Goal: Task Accomplishment & Management: Complete application form

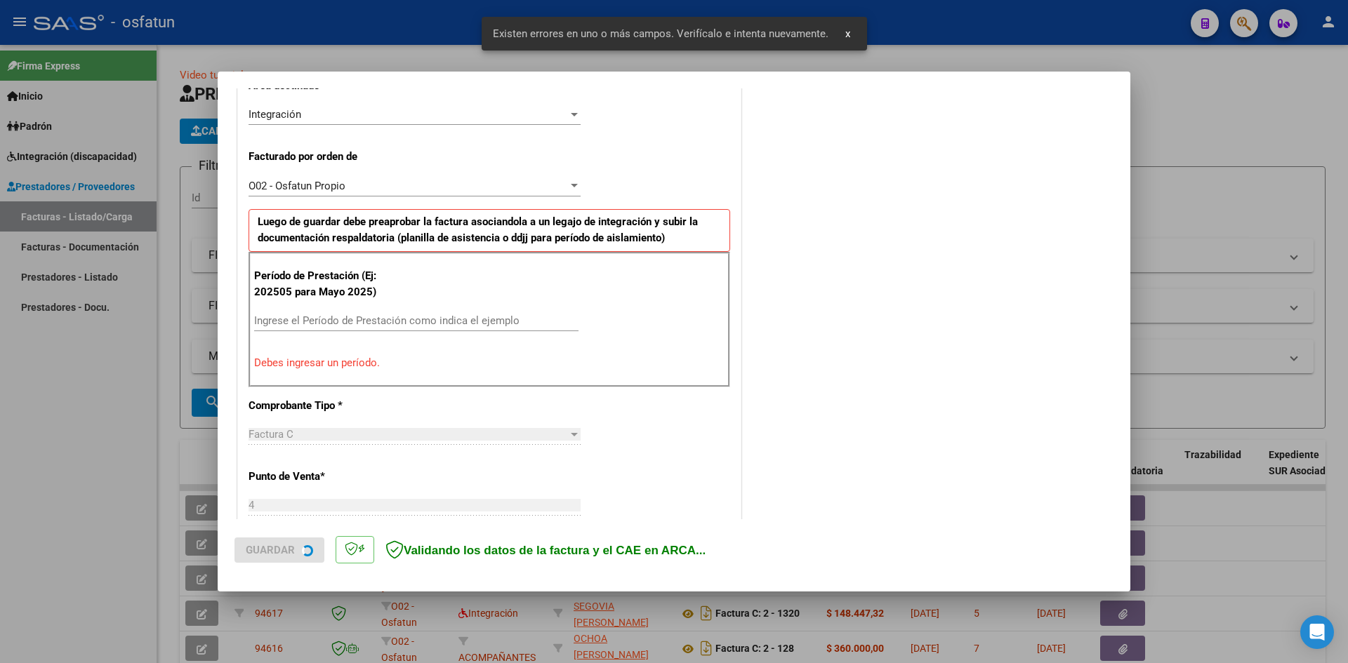
scroll to position [345, 0]
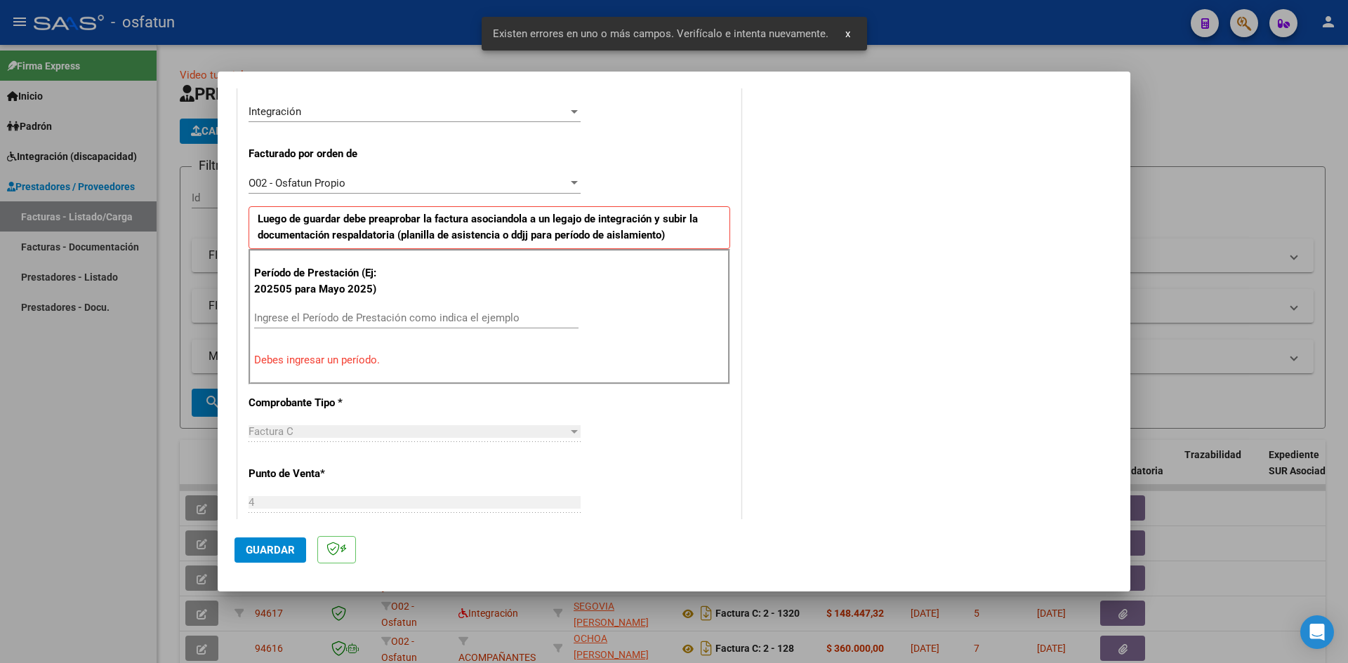
click at [336, 317] on input "Ingrese el Período de Prestación como indica el ejemplo" at bounding box center [416, 318] width 324 height 13
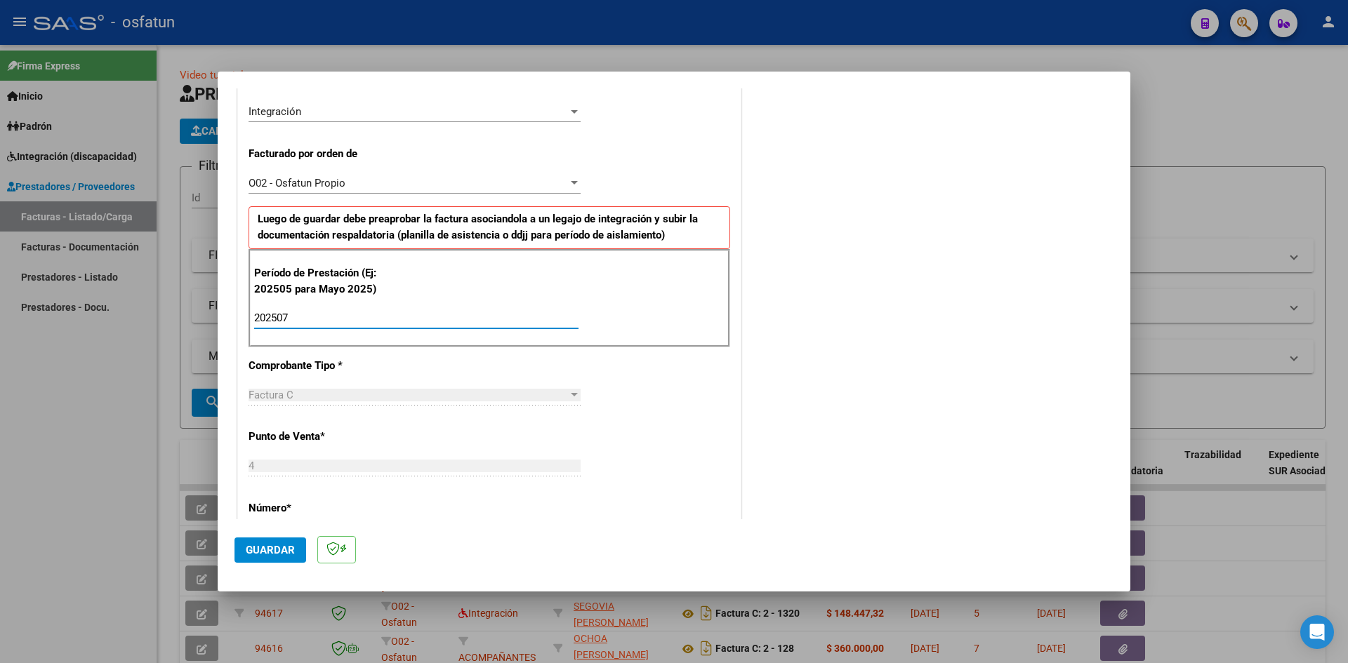
type input "202507"
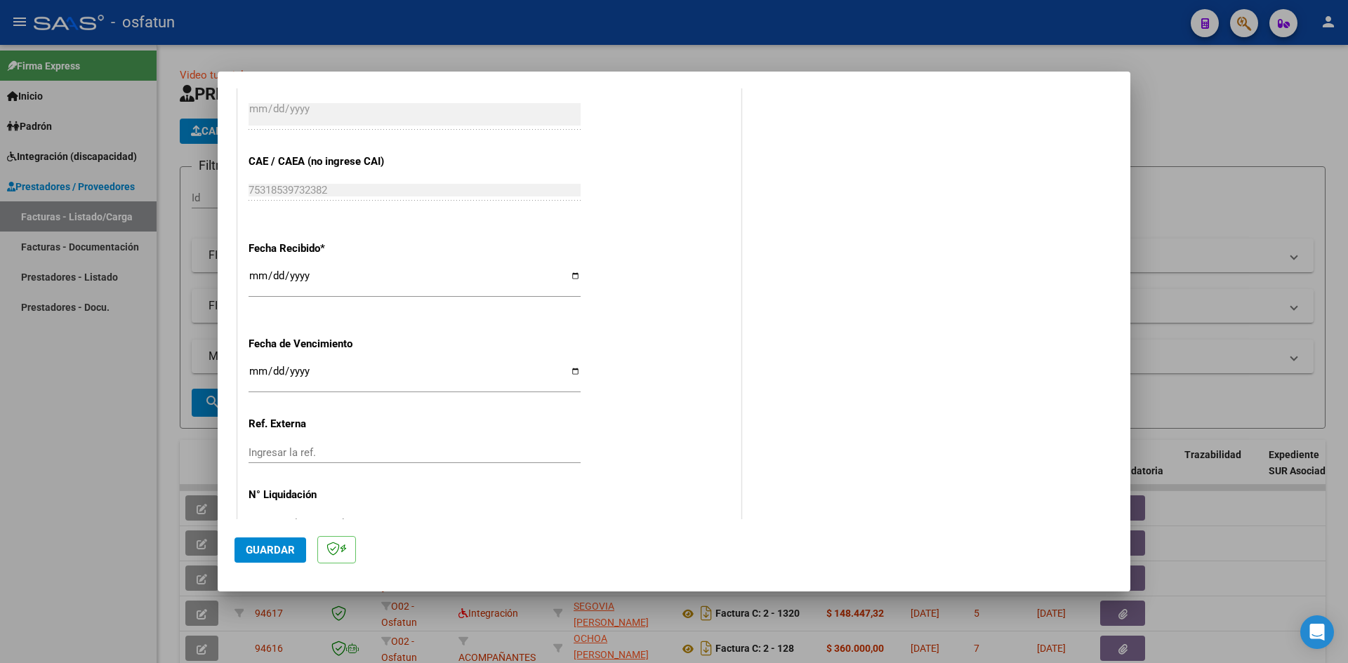
scroll to position [955, 0]
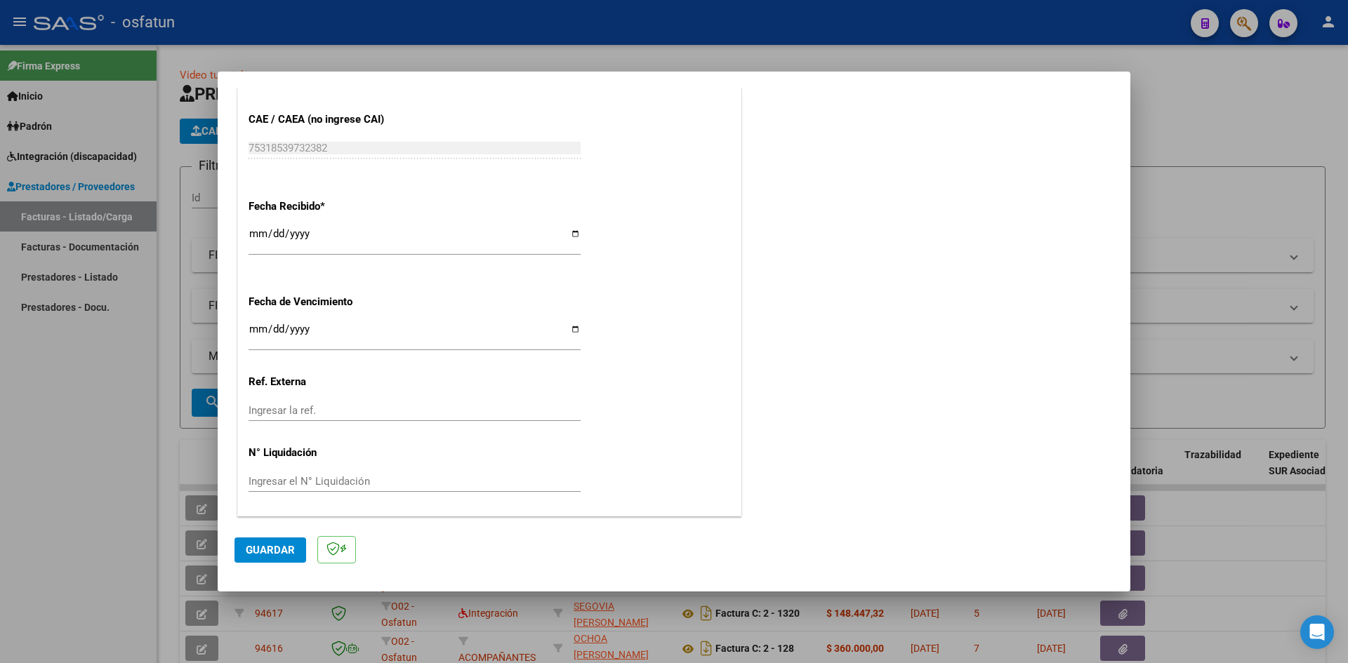
drag, startPoint x: 279, startPoint y: 541, endPoint x: 323, endPoint y: 540, distance: 43.5
click at [281, 542] on button "Guardar" at bounding box center [270, 550] width 72 height 25
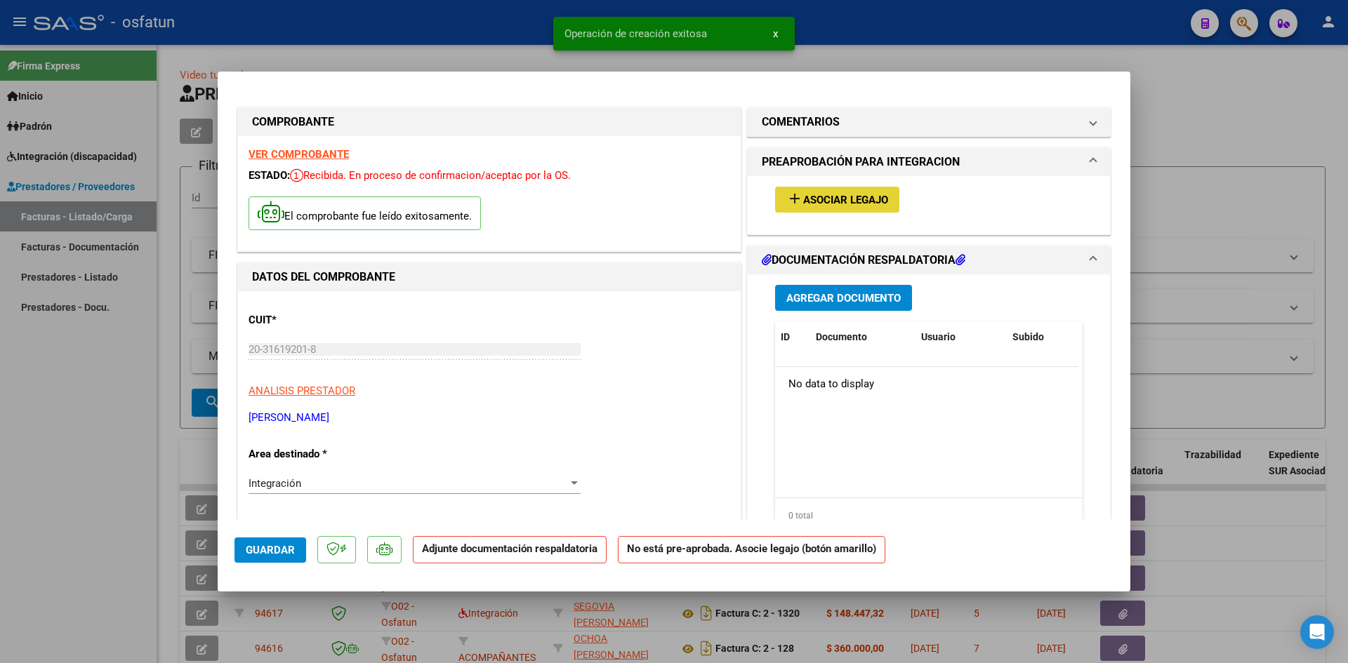
click at [825, 200] on span "Asociar Legajo" at bounding box center [845, 200] width 85 height 13
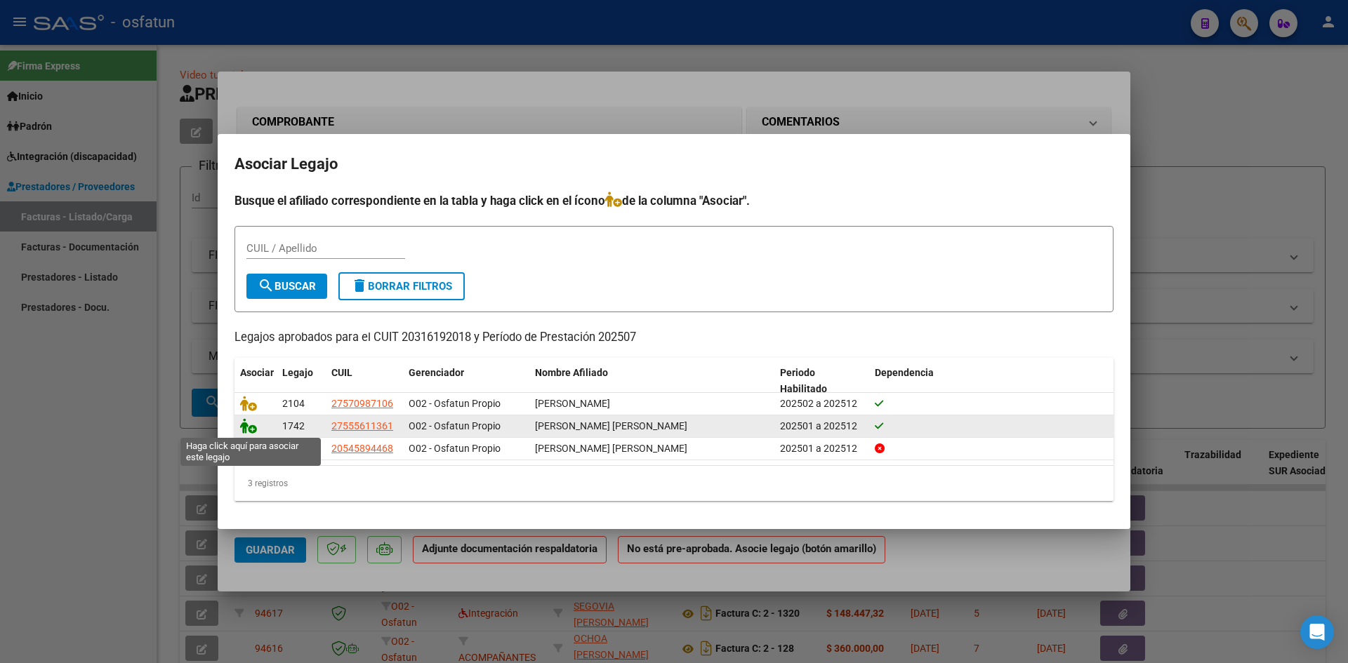
click at [245, 424] on icon at bounding box center [248, 425] width 17 height 15
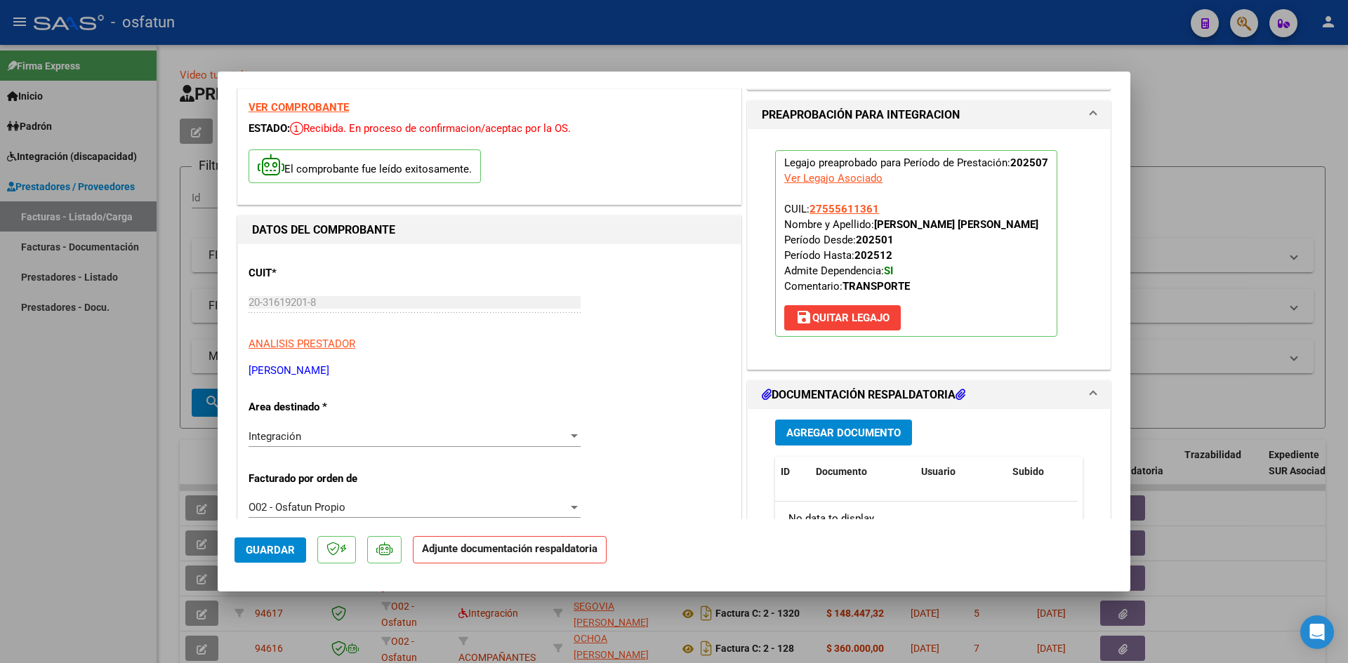
scroll to position [140, 0]
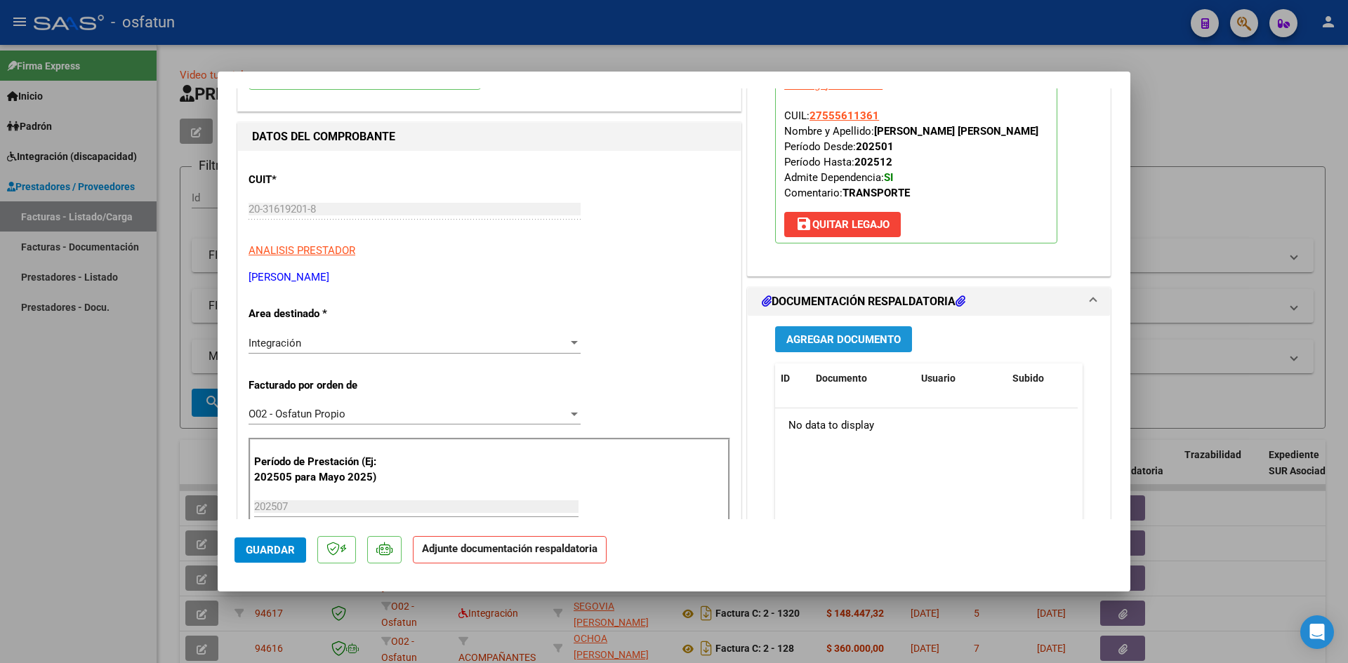
click at [825, 334] on span "Agregar Documento" at bounding box center [843, 339] width 114 height 13
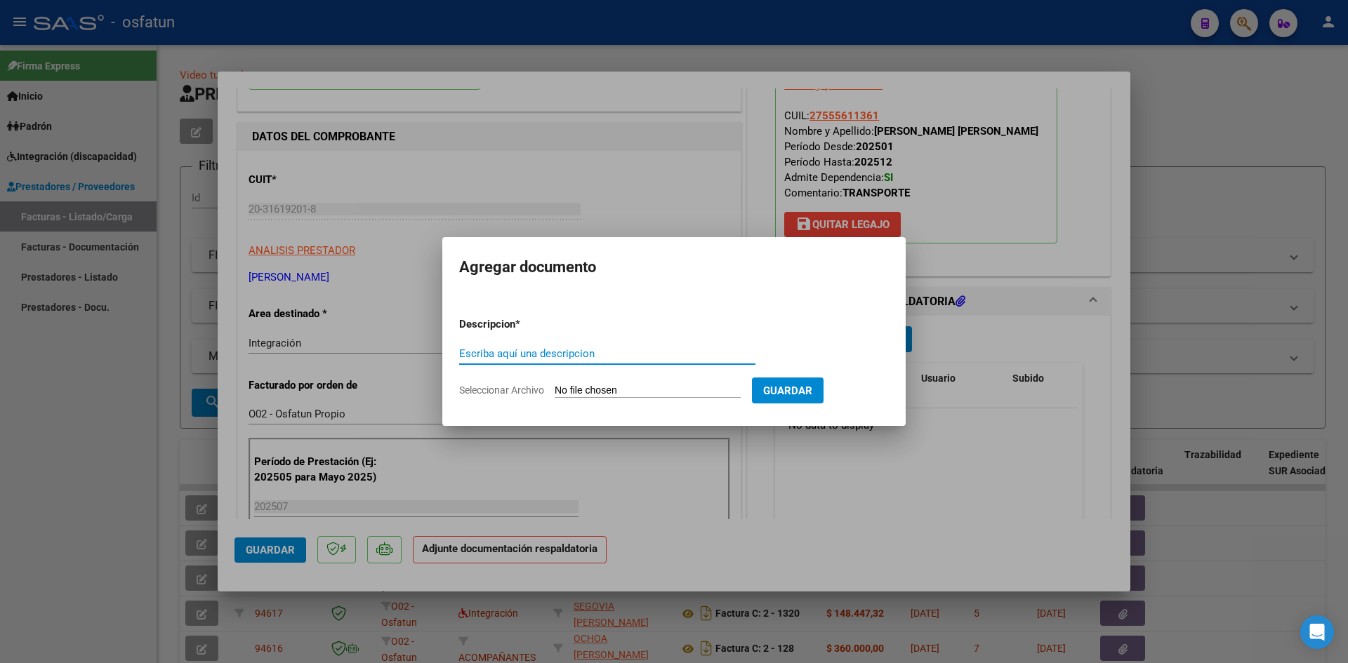
click at [512, 356] on input "Escriba aquí una descripcion" at bounding box center [607, 353] width 296 height 13
type input "ASISTENCIA"
click at [601, 386] on input "Seleccionar Archivo" at bounding box center [648, 391] width 186 height 13
type input "C:\fakepath\PLANILLA ASISTENCIA - TRANSPA A TERAPIA - [DATE].pdf"
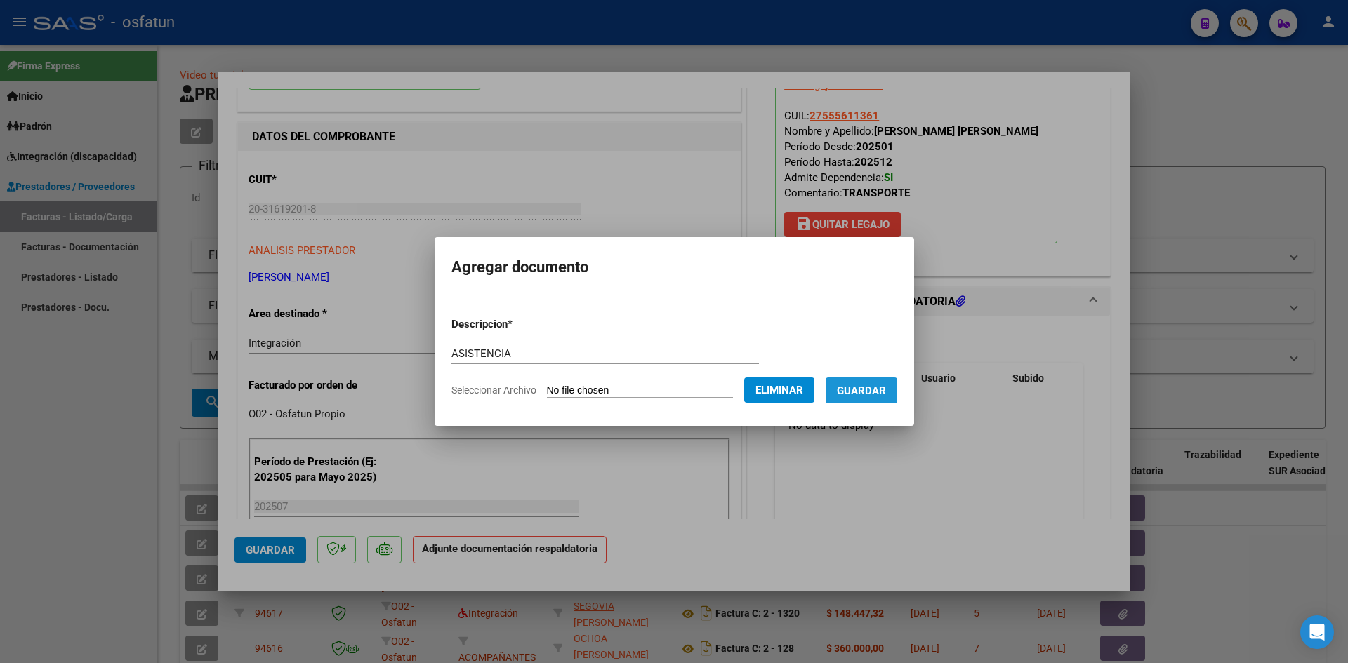
click at [870, 397] on button "Guardar" at bounding box center [861, 391] width 72 height 26
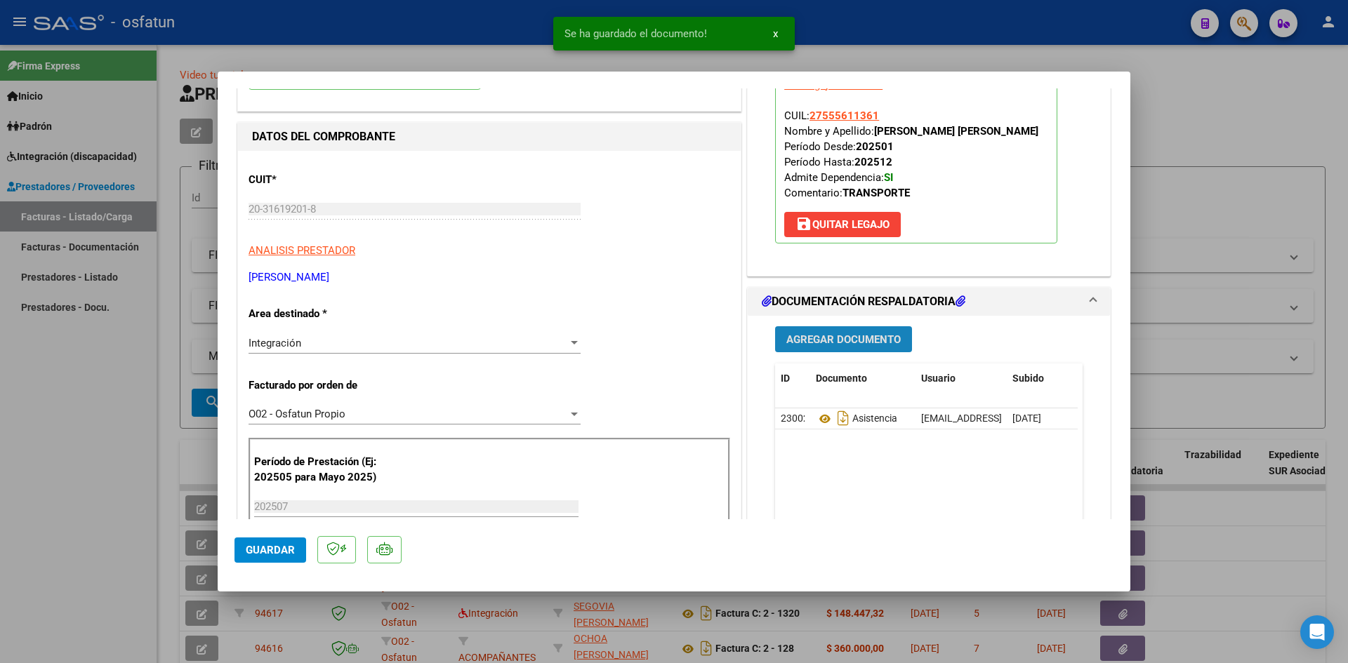
click at [819, 341] on span "Agregar Documento" at bounding box center [843, 339] width 114 height 13
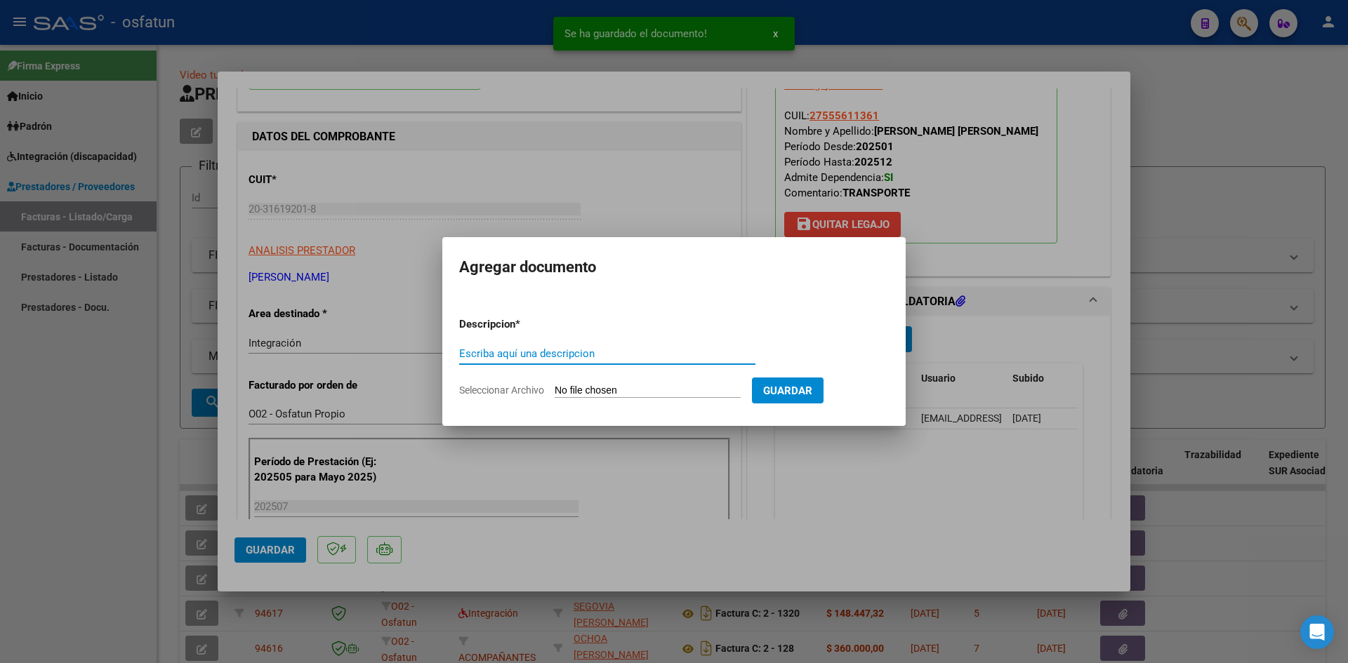
drag, startPoint x: 598, startPoint y: 358, endPoint x: 612, endPoint y: 365, distance: 15.7
click at [601, 360] on div "Escriba aquí una descripcion" at bounding box center [607, 353] width 296 height 21
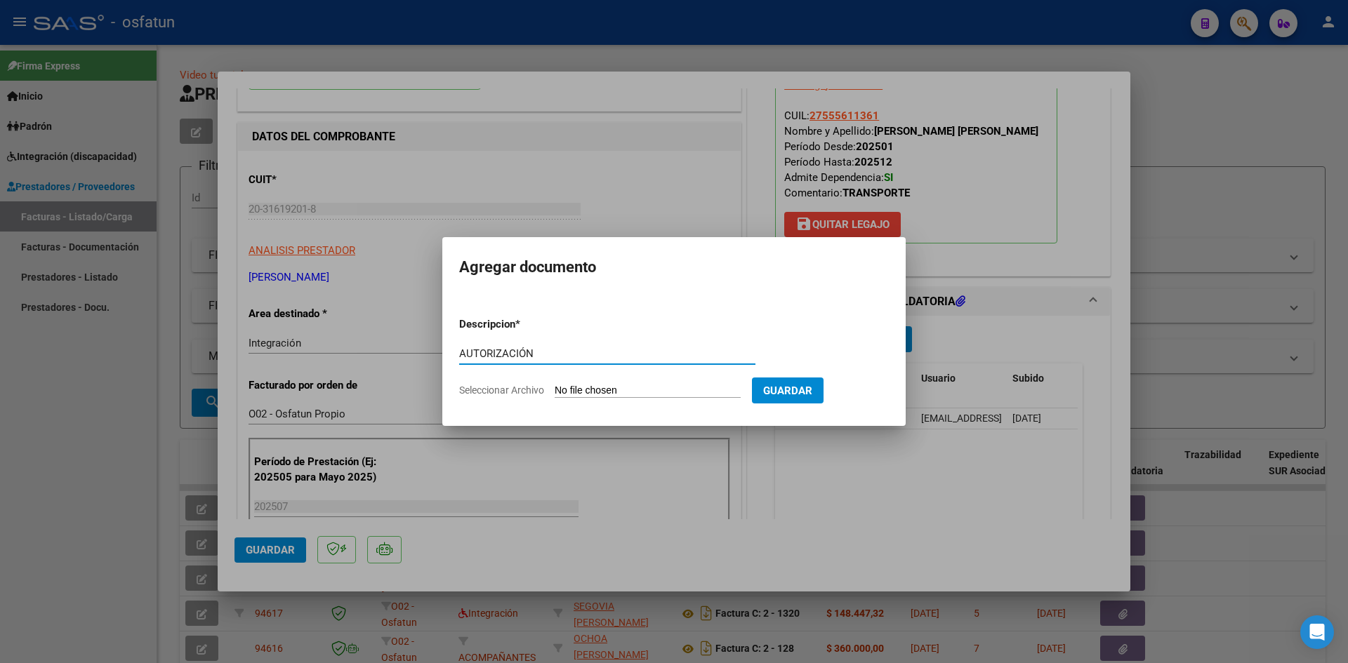
type input "AUTORIZACIÓN"
click at [597, 390] on input "Seleccionar Archivo" at bounding box center [648, 391] width 186 height 13
type input "C:\fakepath\PRESUPUESTO AUTORIZADO - TRANSP A ESC - 2025.pdf"
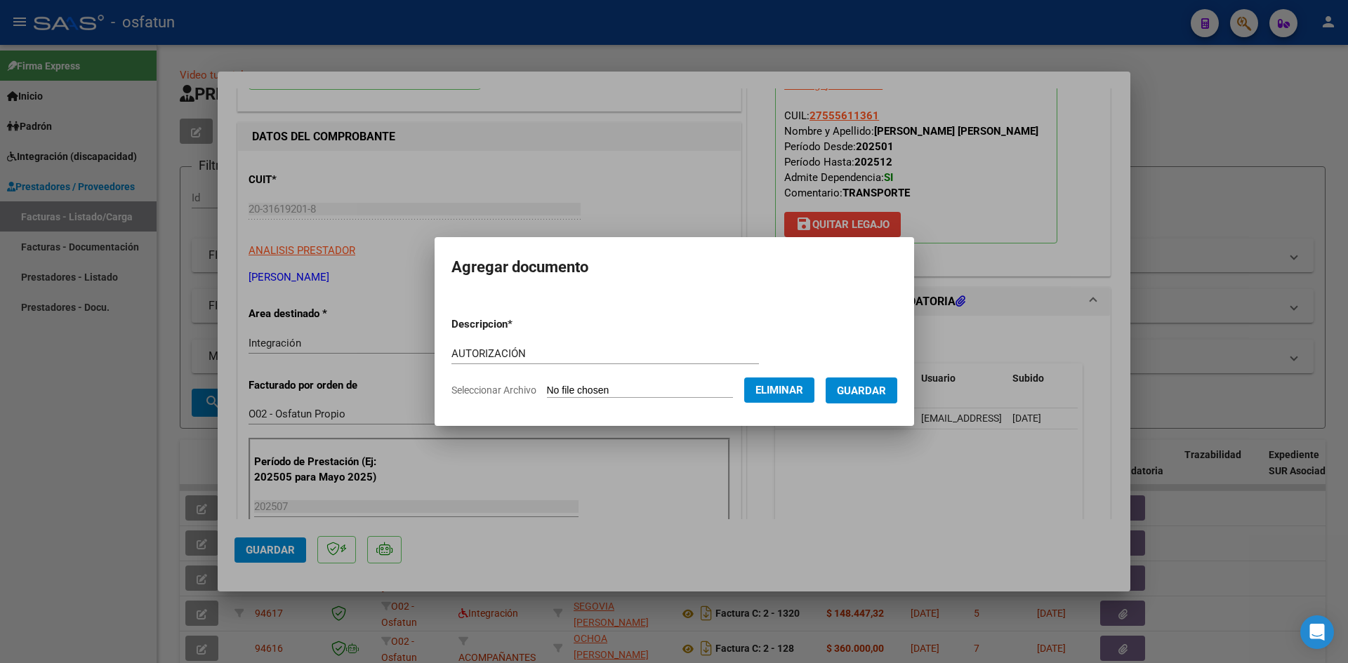
drag, startPoint x: 862, startPoint y: 395, endPoint x: 849, endPoint y: 434, distance: 41.5
click at [862, 397] on span "Guardar" at bounding box center [861, 391] width 49 height 13
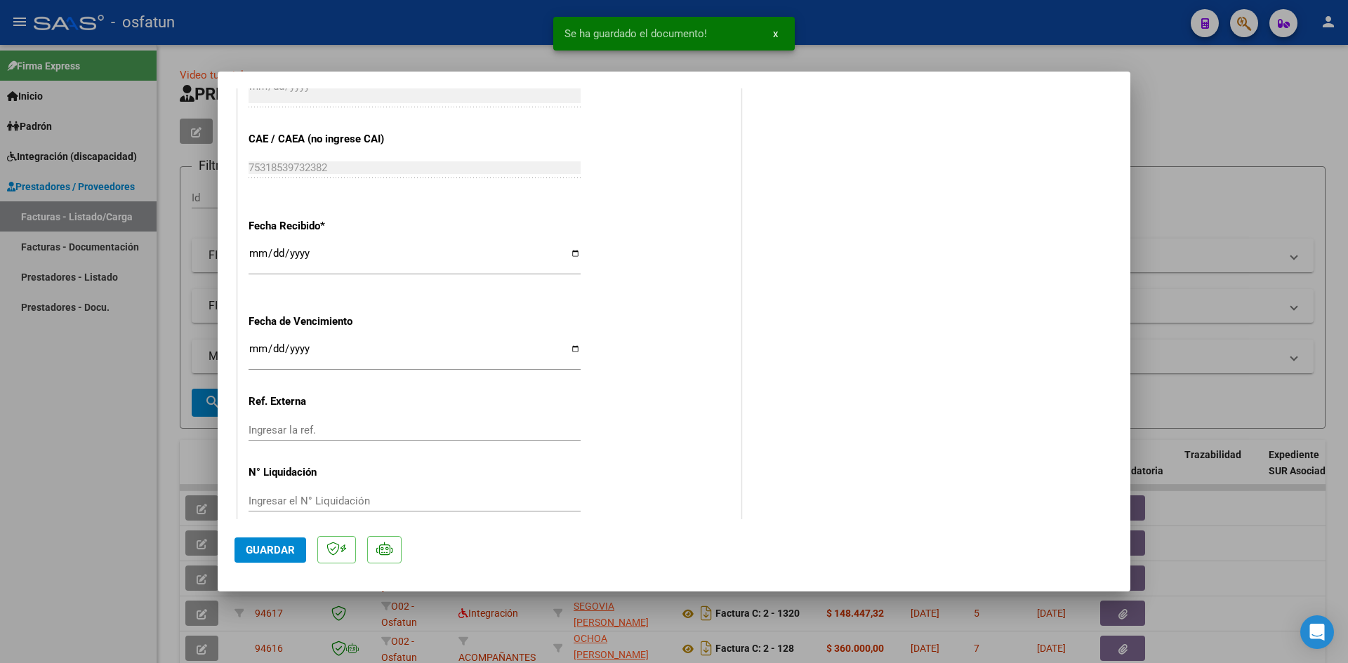
scroll to position [976, 0]
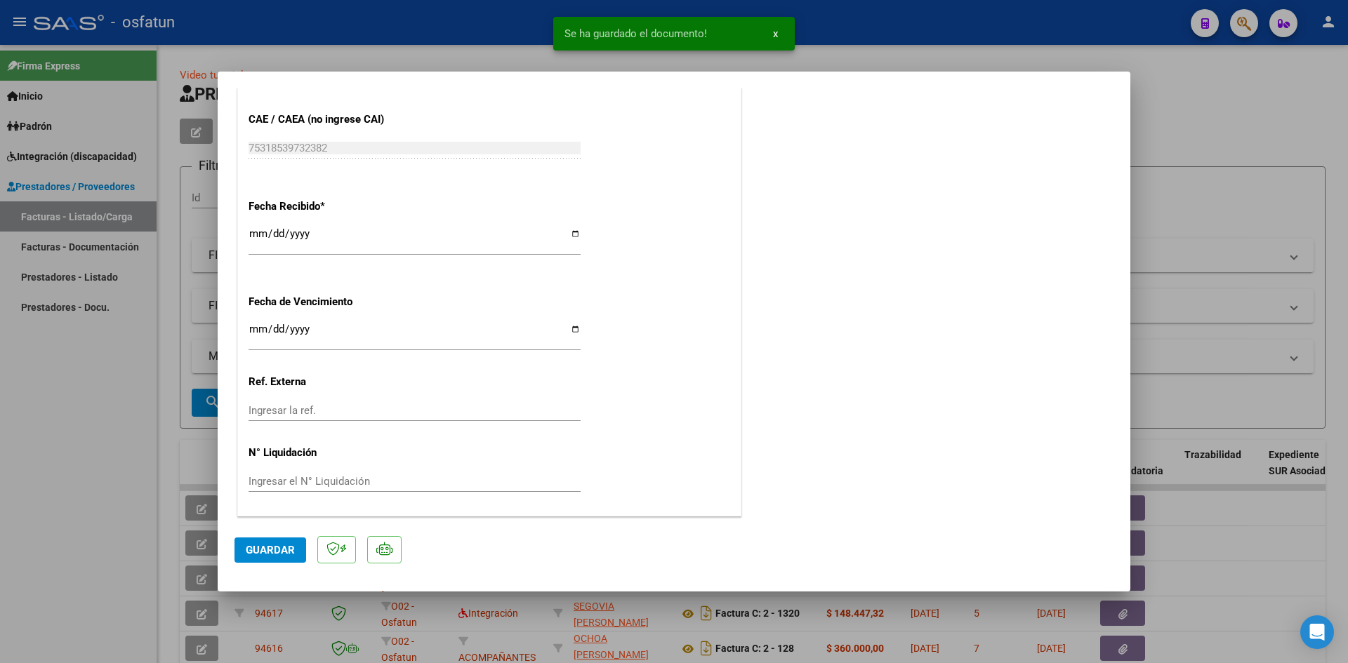
drag, startPoint x: 265, startPoint y: 549, endPoint x: 453, endPoint y: 527, distance: 189.4
click at [272, 549] on span "Guardar" at bounding box center [270, 550] width 49 height 13
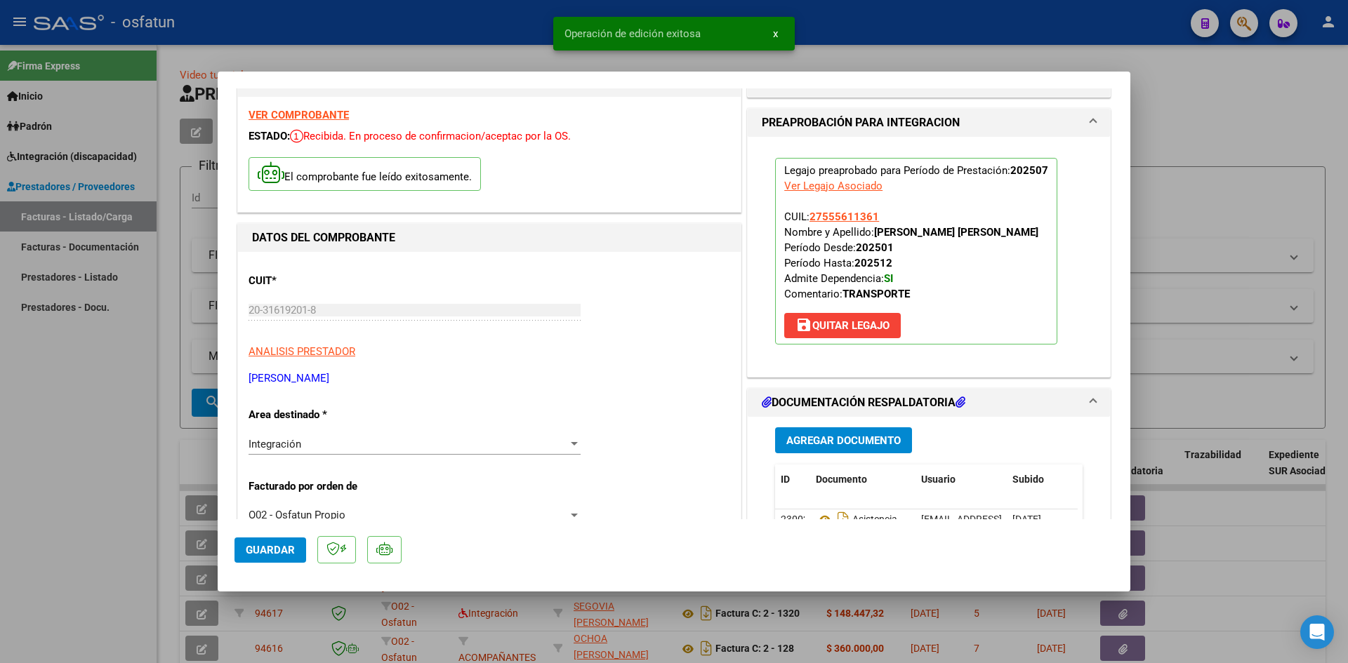
scroll to position [0, 0]
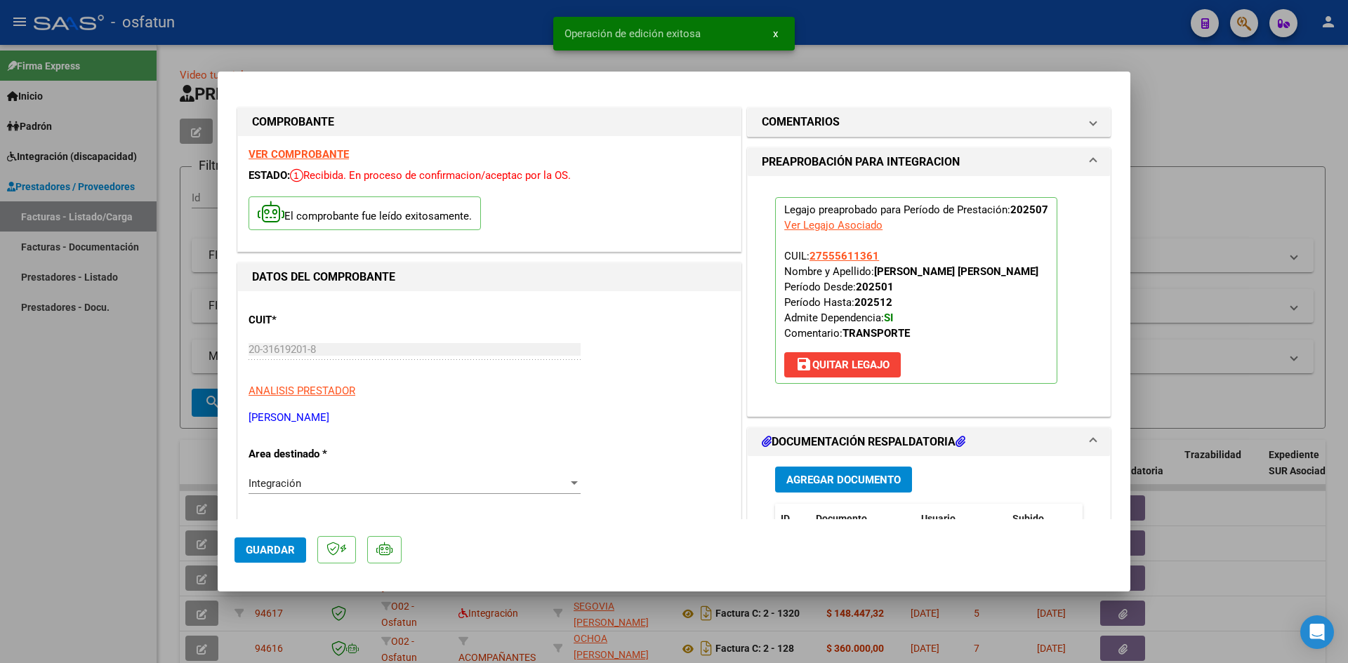
drag, startPoint x: 458, startPoint y: 34, endPoint x: 522, endPoint y: 84, distance: 82.0
click at [462, 34] on div at bounding box center [674, 331] width 1348 height 663
type input "$ 0,00"
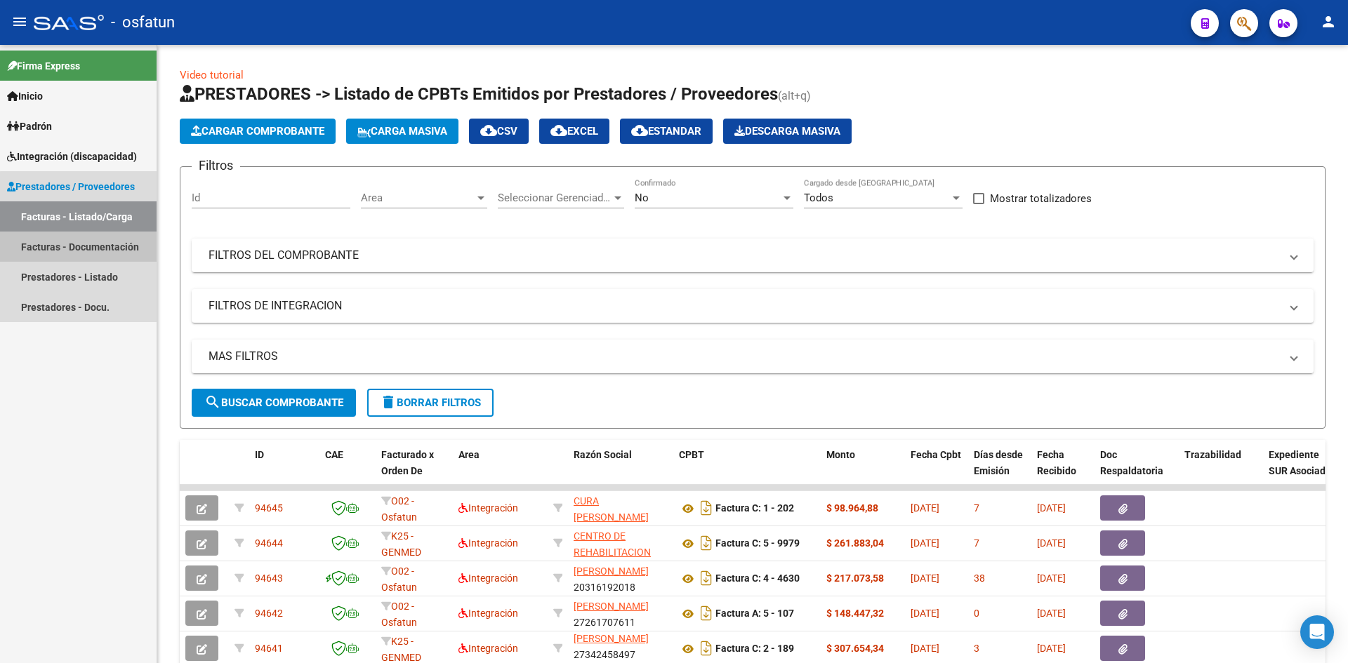
click at [95, 249] on link "Facturas - Documentación" at bounding box center [78, 247] width 157 height 30
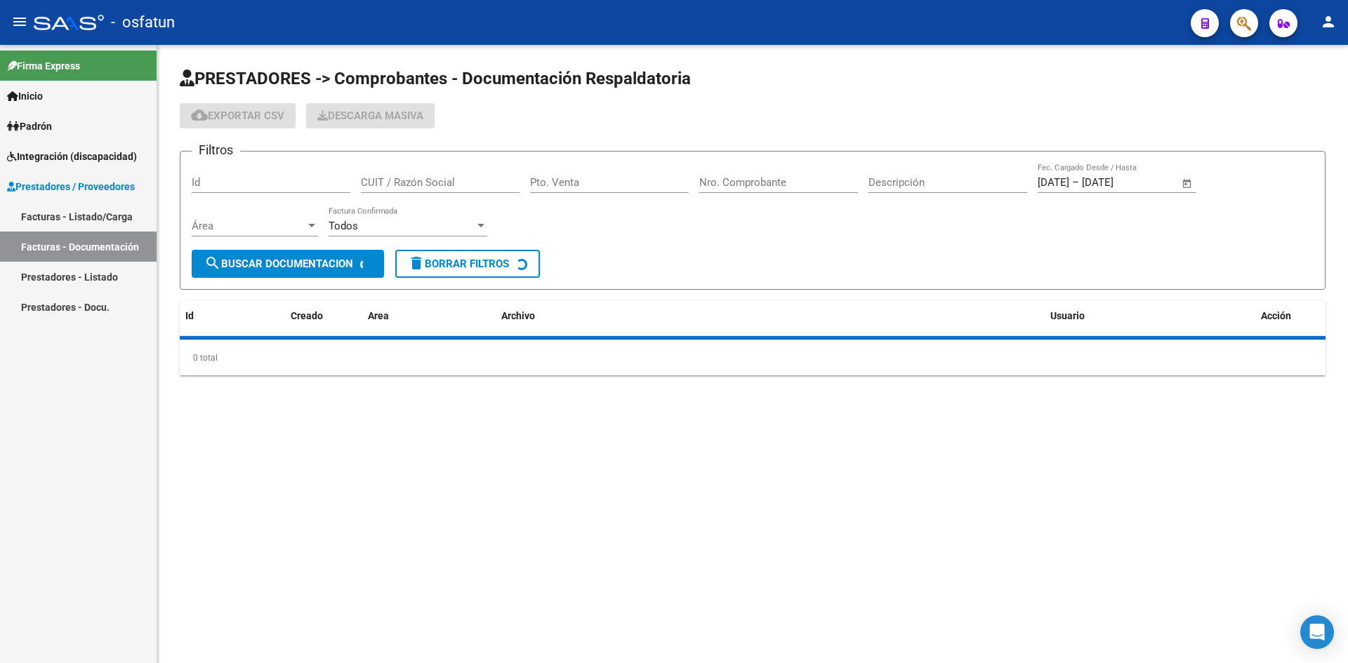
click at [590, 181] on input "Pto. Venta" at bounding box center [609, 182] width 159 height 13
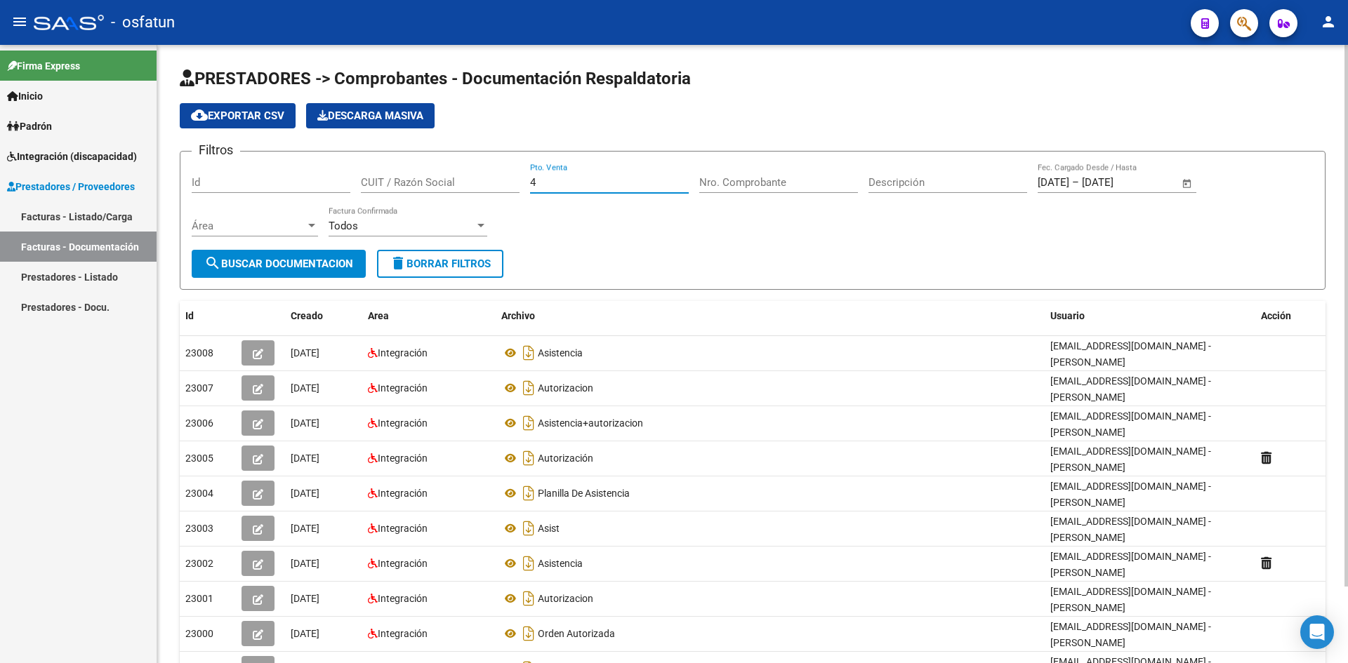
type input "4"
click at [774, 182] on input "Nro. Comprobante" at bounding box center [778, 182] width 159 height 13
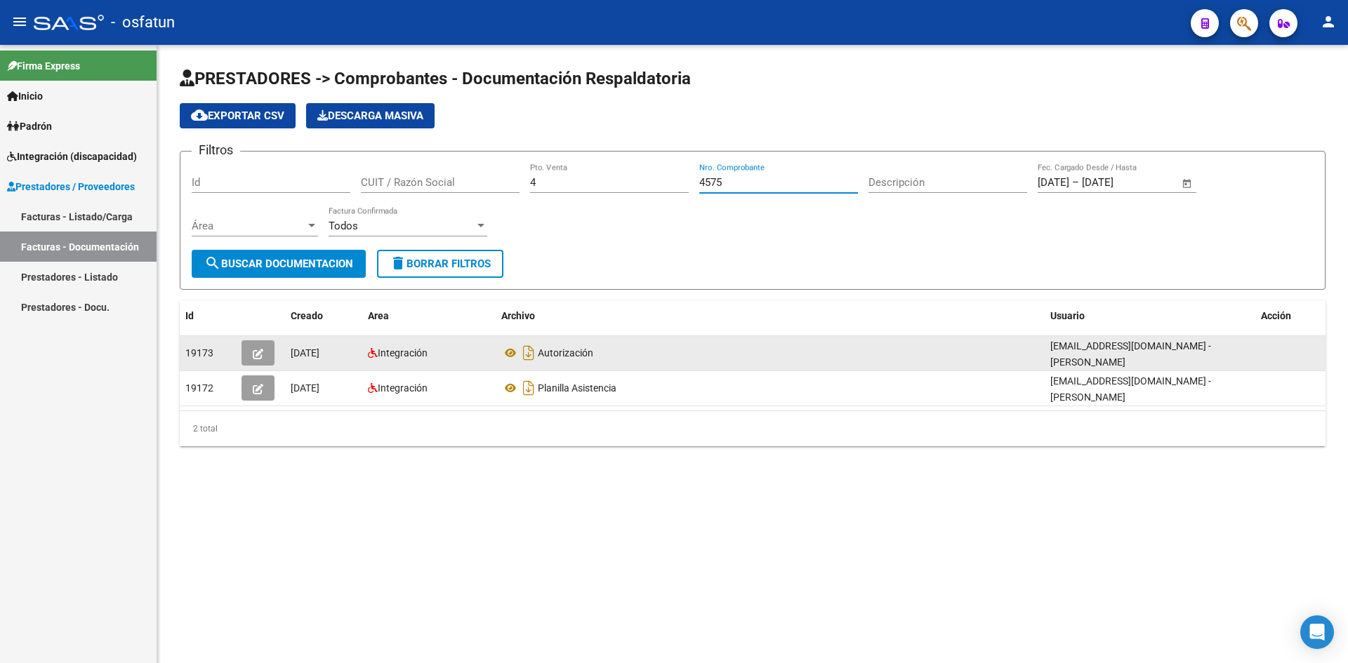
type input "4575"
click at [270, 356] on button "button" at bounding box center [257, 352] width 33 height 25
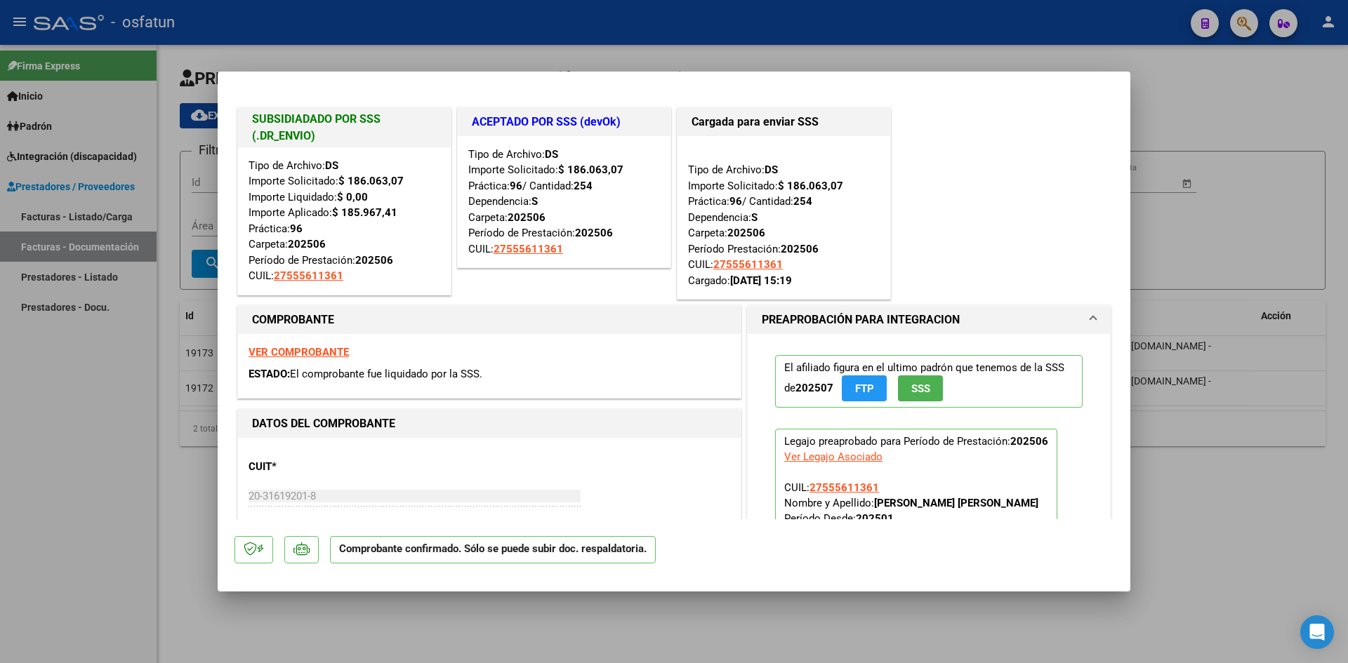
click at [470, 24] on div at bounding box center [674, 331] width 1348 height 663
type input "$ 0,00"
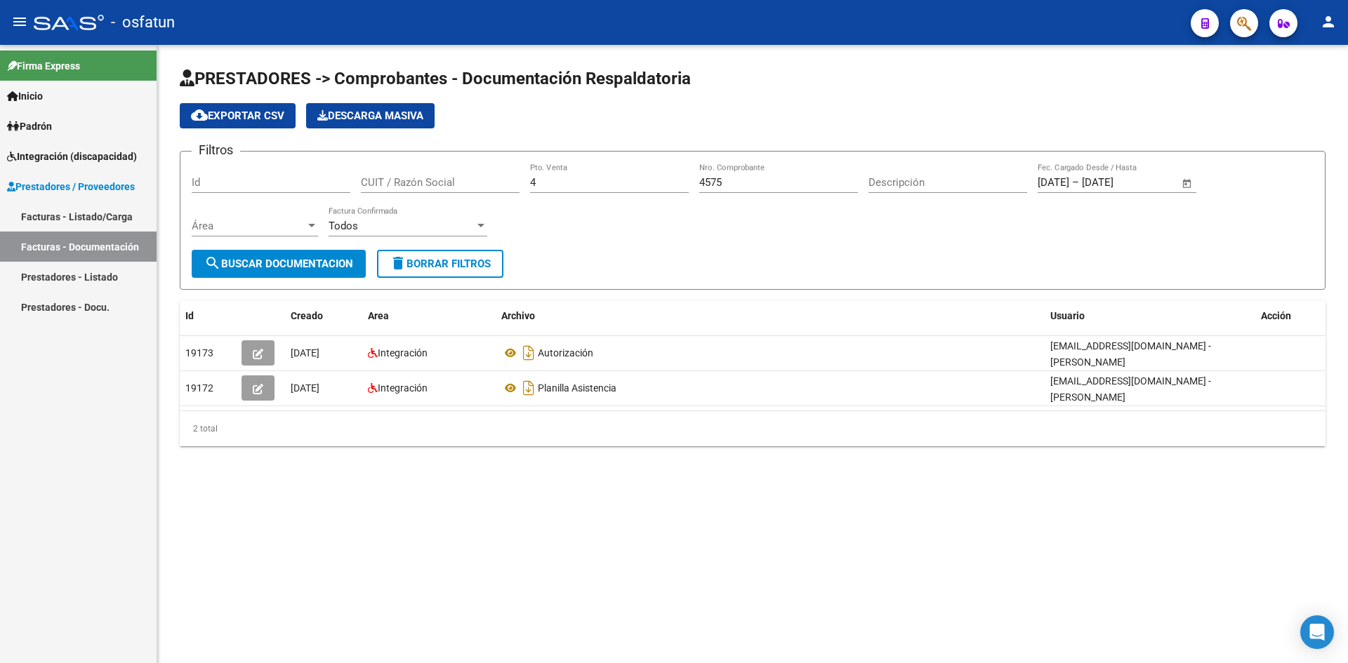
drag, startPoint x: 102, startPoint y: 219, endPoint x: 177, endPoint y: 188, distance: 80.6
click at [104, 219] on link "Facturas - Listado/Carga" at bounding box center [78, 216] width 157 height 30
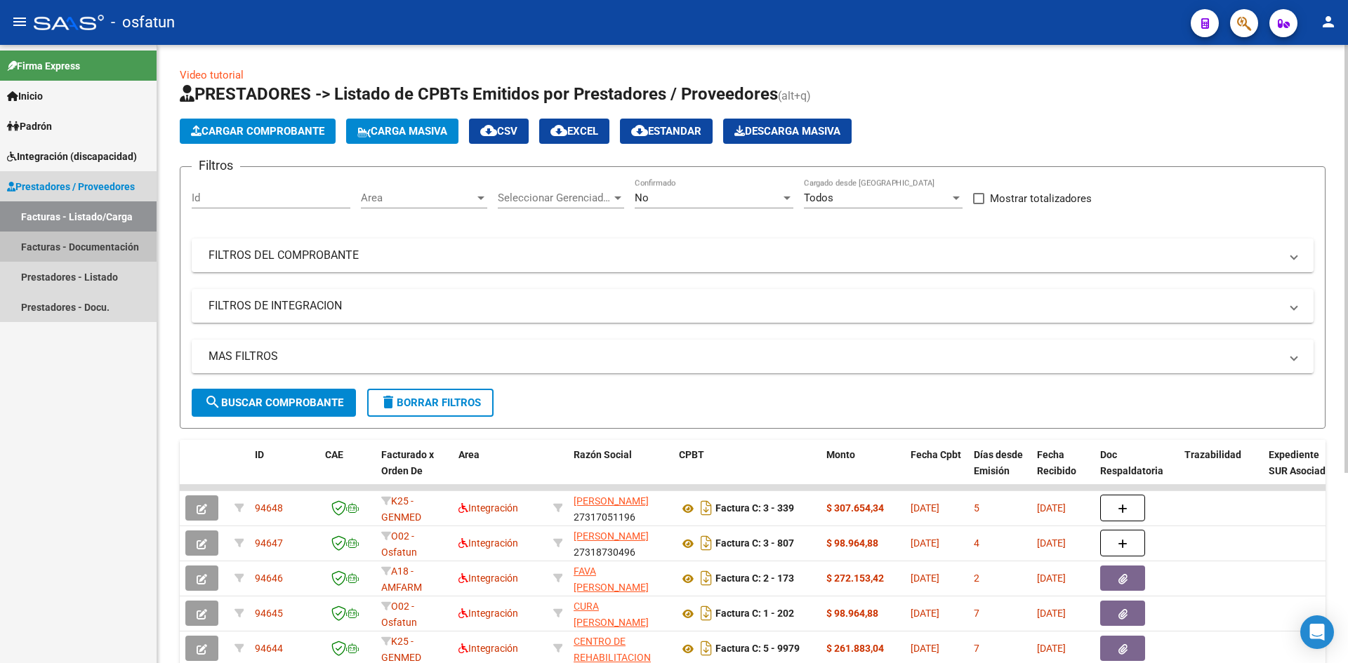
drag, startPoint x: 121, startPoint y: 244, endPoint x: 179, endPoint y: 248, distance: 57.7
click at [123, 244] on link "Facturas - Documentación" at bounding box center [78, 247] width 157 height 30
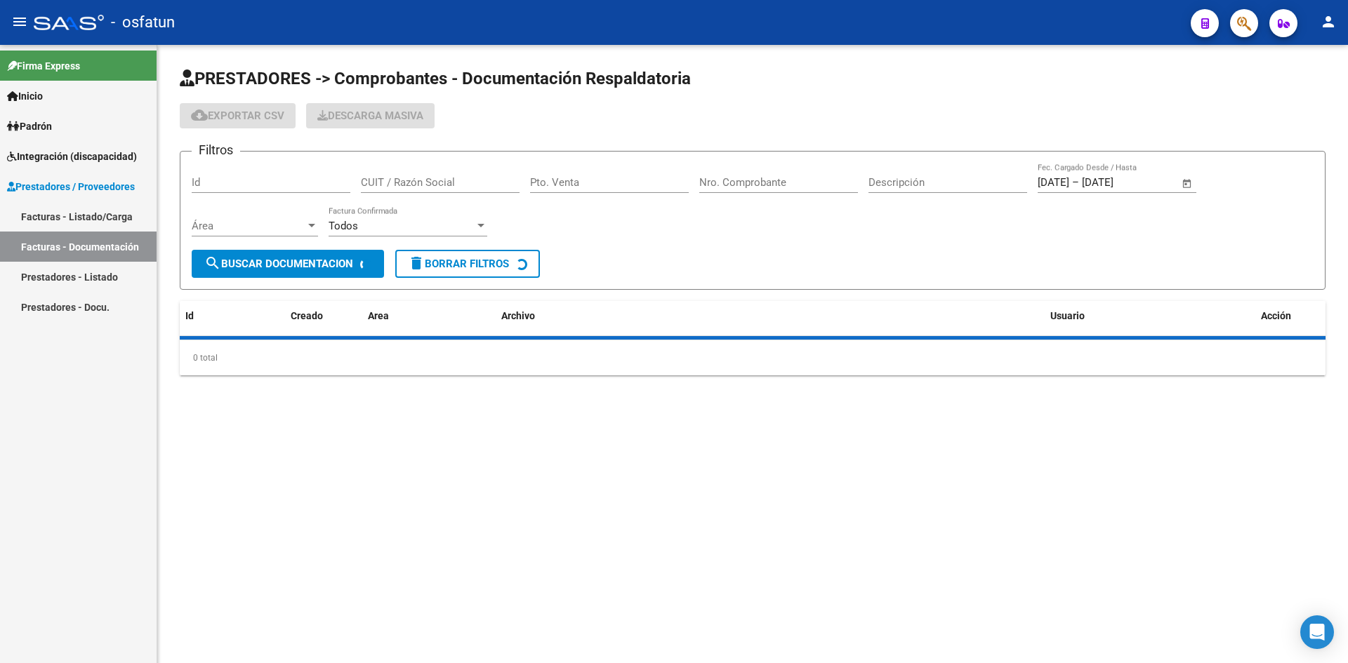
click at [569, 186] on input "Pto. Venta" at bounding box center [609, 182] width 159 height 13
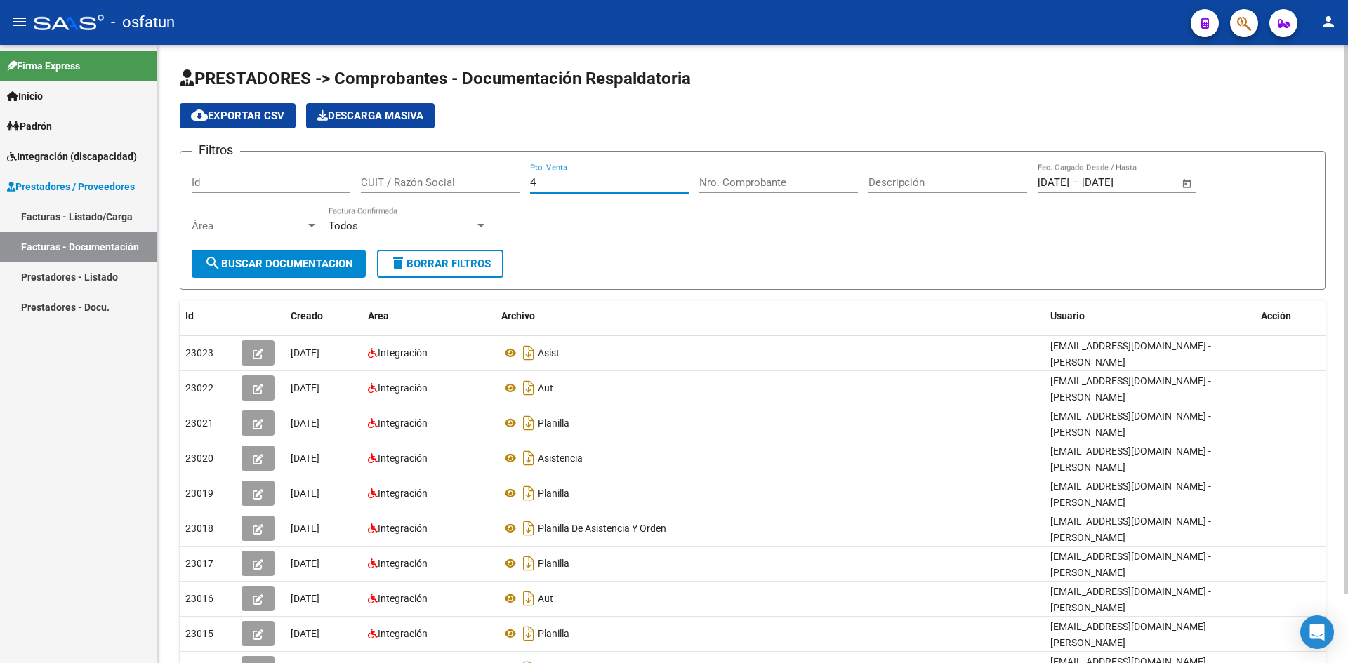
type input "4"
click at [816, 185] on input "Nro. Comprobante" at bounding box center [778, 182] width 159 height 13
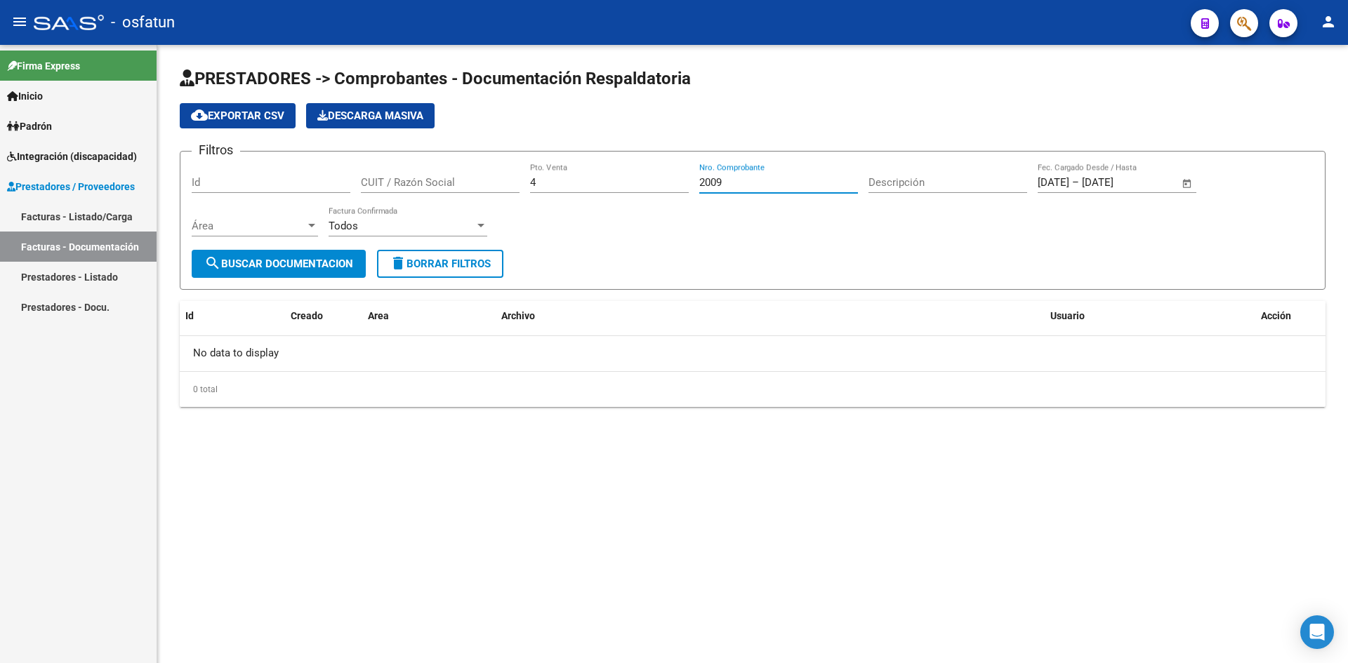
type input "2009"
